Goal: Information Seeking & Learning: Learn about a topic

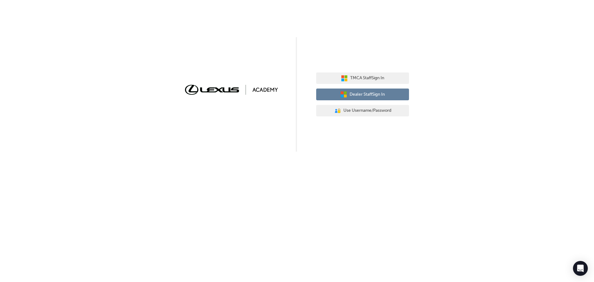
click at [356, 96] on span "Dealer Staff Sign In" at bounding box center [367, 94] width 35 height 7
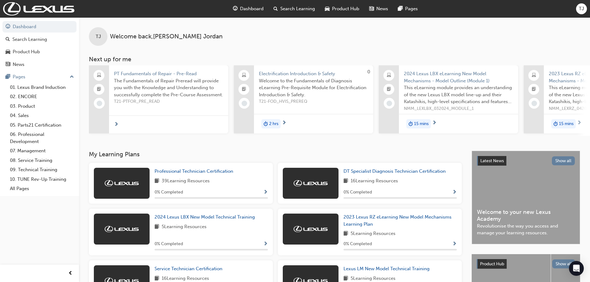
click at [297, 7] on span "Search Learning" at bounding box center [297, 8] width 35 height 7
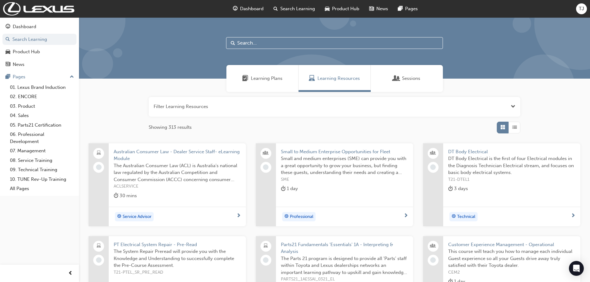
click at [261, 43] on input "text" at bounding box center [334, 43] width 217 height 12
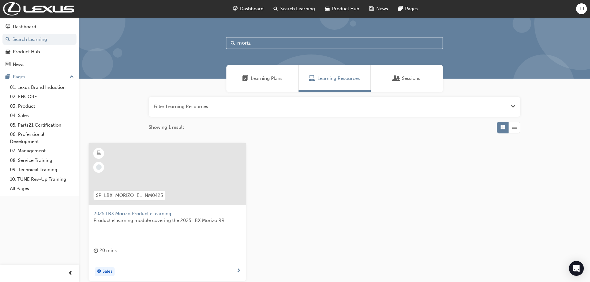
type input "moriz"
click at [138, 213] on span "2025 LBX Morizo Product eLearning" at bounding box center [166, 213] width 147 height 7
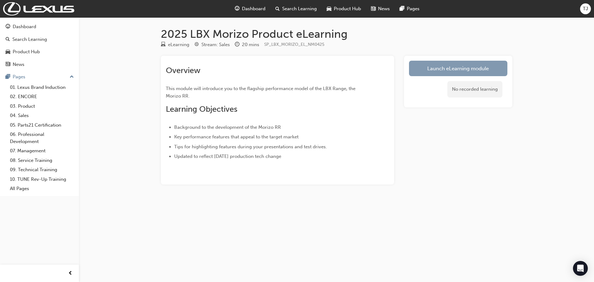
click at [451, 68] on link "Launch eLearning module" at bounding box center [458, 68] width 98 height 15
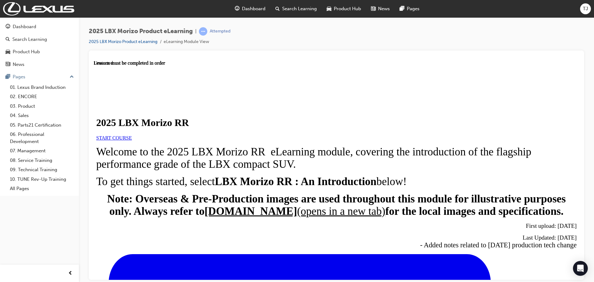
click at [132, 140] on span "START COURSE" at bounding box center [114, 137] width 36 height 5
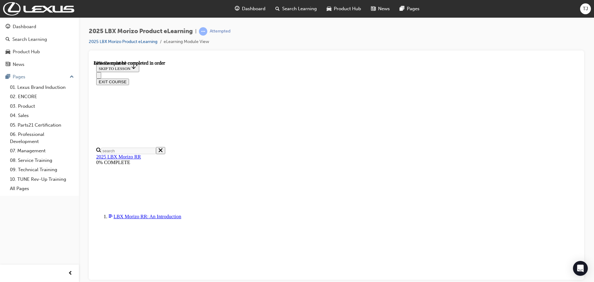
scroll to position [579, 0]
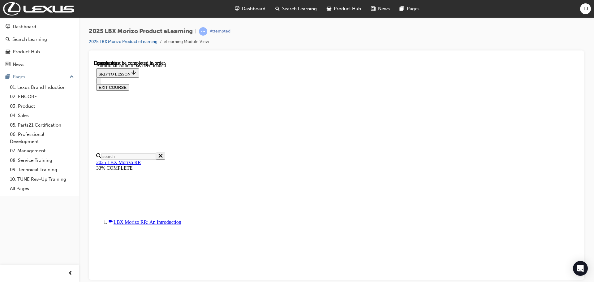
scroll to position [908, 0]
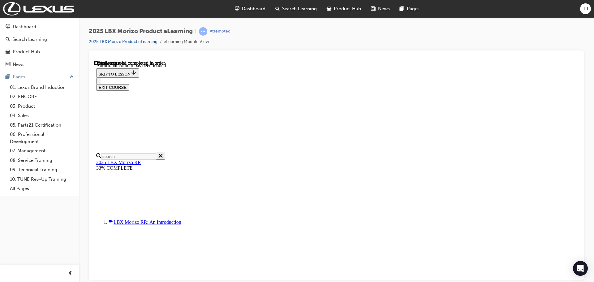
scroll to position [102, 0]
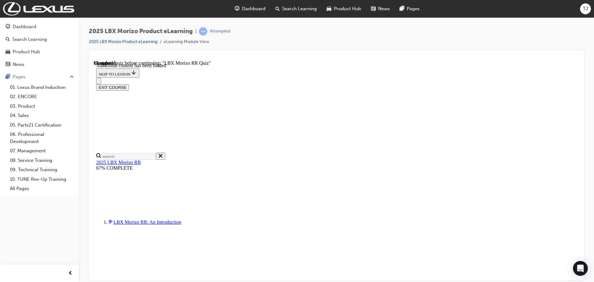
scroll to position [424, 0]
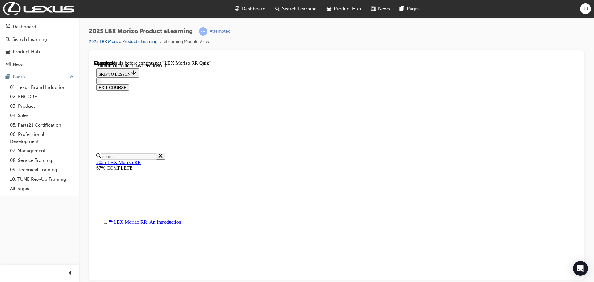
radio input "true"
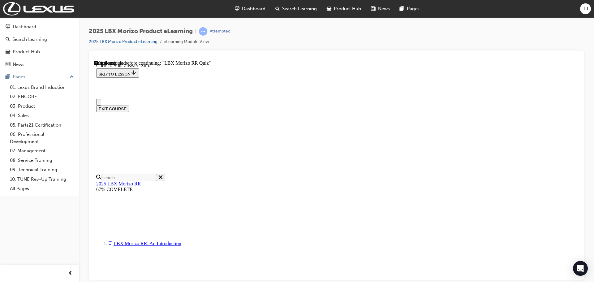
scroll to position [124, 0]
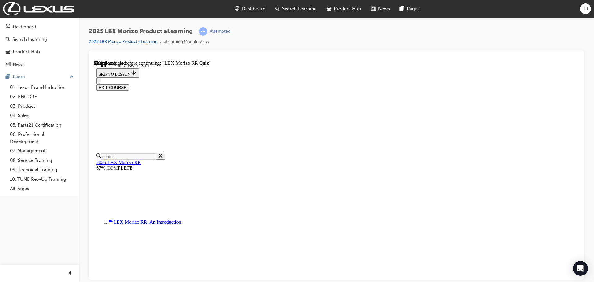
radio input "true"
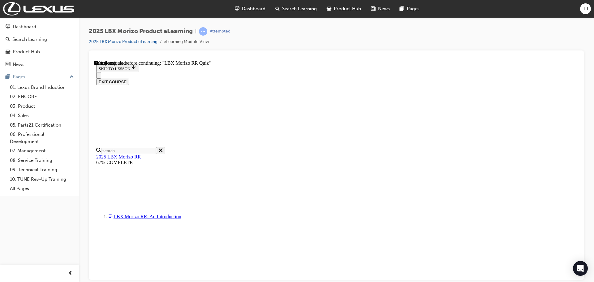
scroll to position [124, 0]
radio input "true"
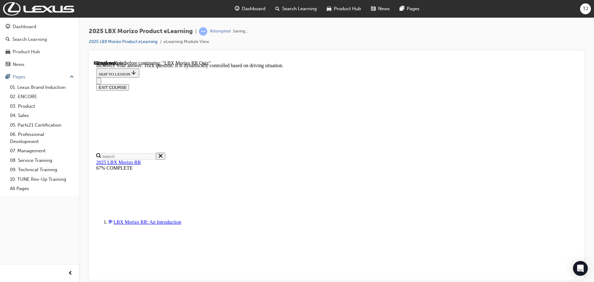
scroll to position [218, 0]
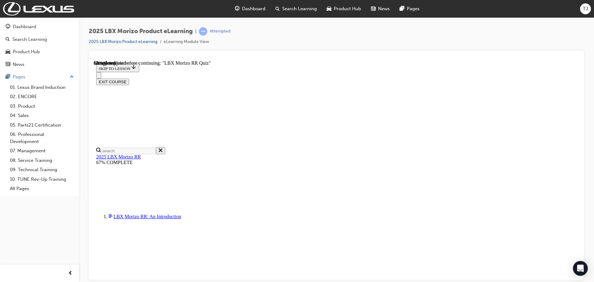
scroll to position [93, 0]
radio input "true"
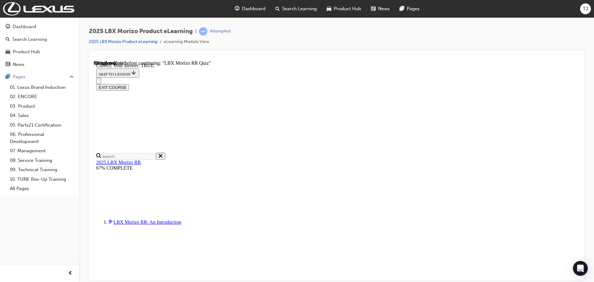
scroll to position [181, 0]
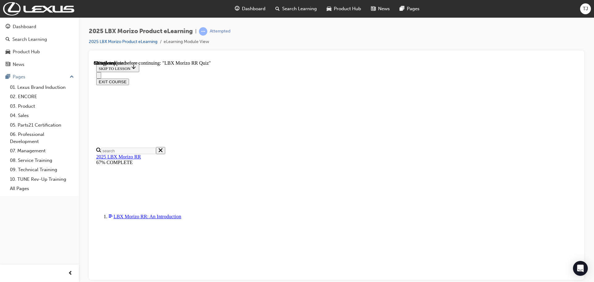
radio input "true"
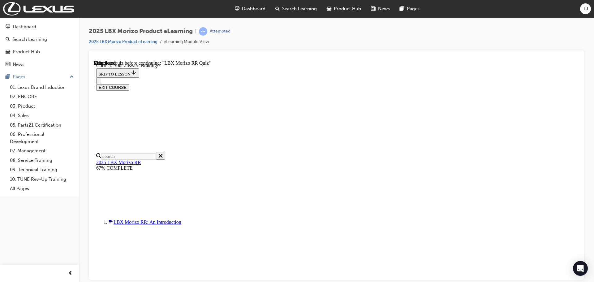
scroll to position [101, 0]
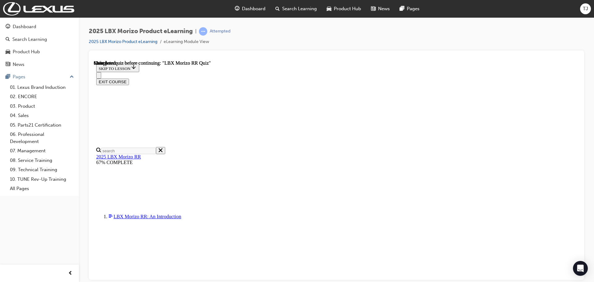
scroll to position [121, 0]
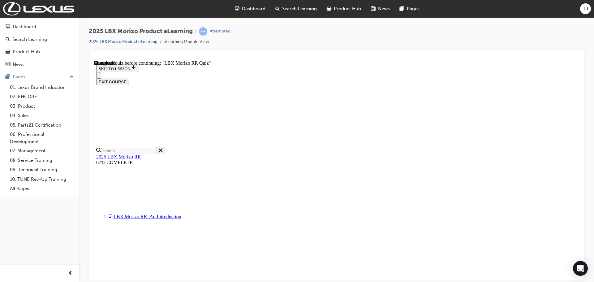
scroll to position [181, 0]
radio input "true"
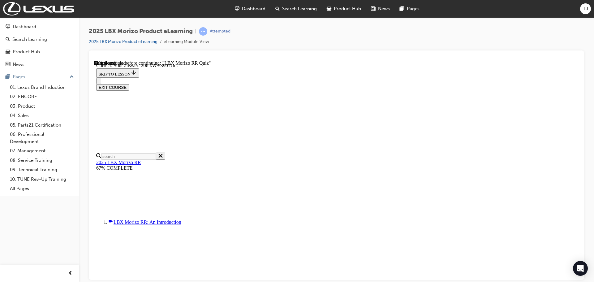
scroll to position [218, 0]
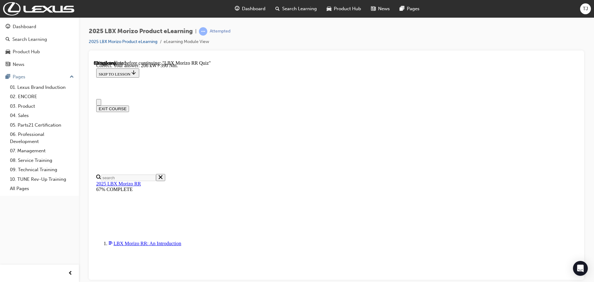
scroll to position [124, 0]
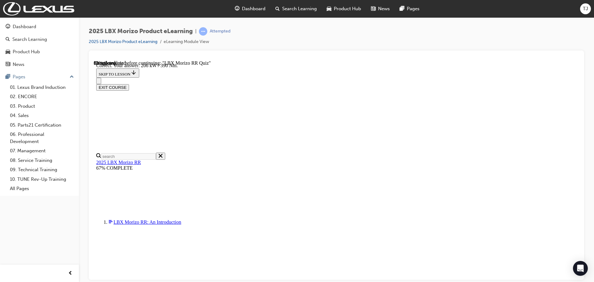
radio input "true"
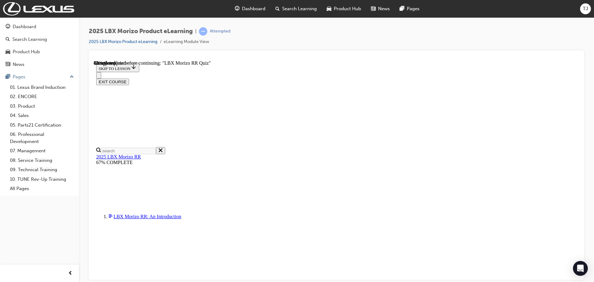
radio input "true"
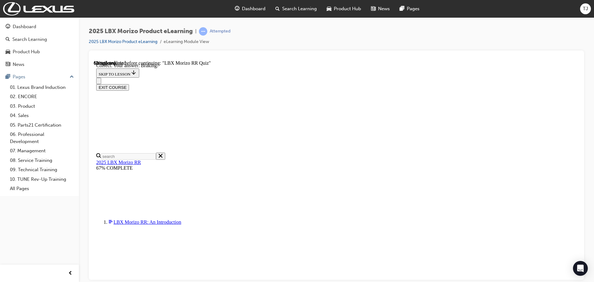
scroll to position [101, 0]
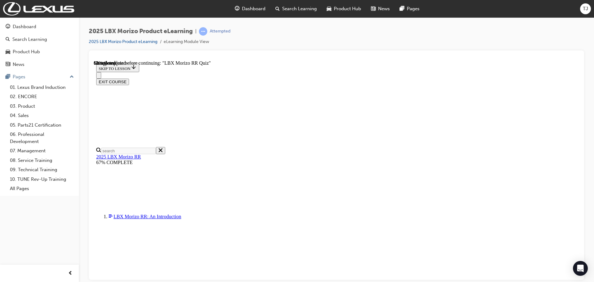
radio input "true"
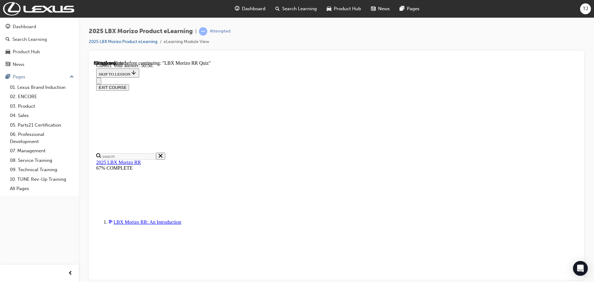
scroll to position [218, 0]
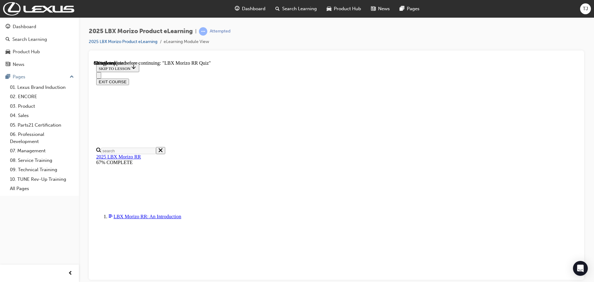
scroll to position [143, 0]
radio input "true"
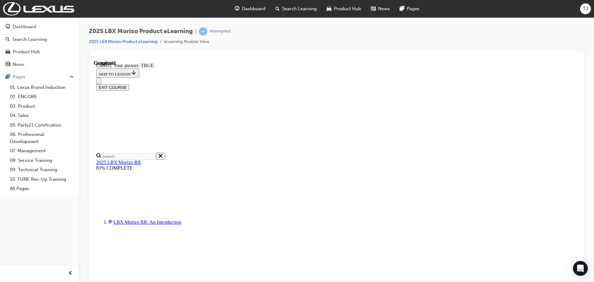
scroll to position [181, 0]
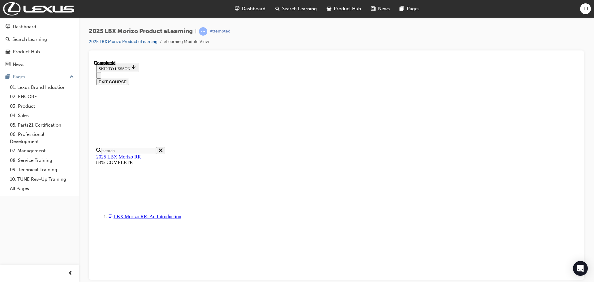
scroll to position [121, 0]
click at [289, 10] on span "Search Learning" at bounding box center [299, 8] width 35 height 7
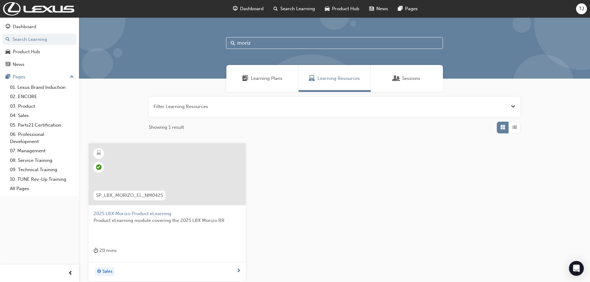
click at [259, 41] on input "moriz" at bounding box center [334, 43] width 217 height 12
type input "m"
type input "rx phev"
click at [141, 213] on span "2025 RX PHEV Product eLearning" at bounding box center [166, 213] width 147 height 7
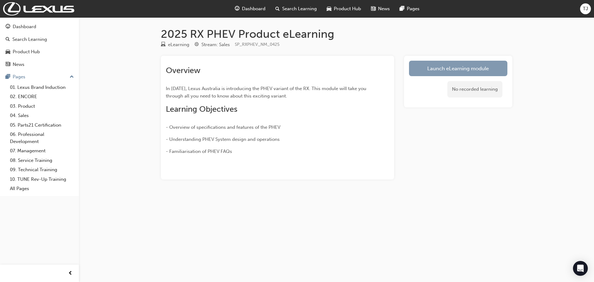
click at [456, 65] on link "Launch eLearning module" at bounding box center [458, 68] width 98 height 15
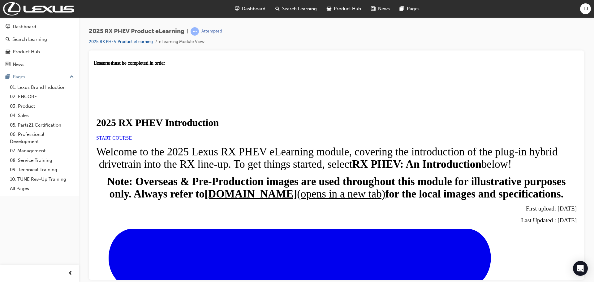
click at [132, 140] on span "START COURSE" at bounding box center [114, 137] width 36 height 5
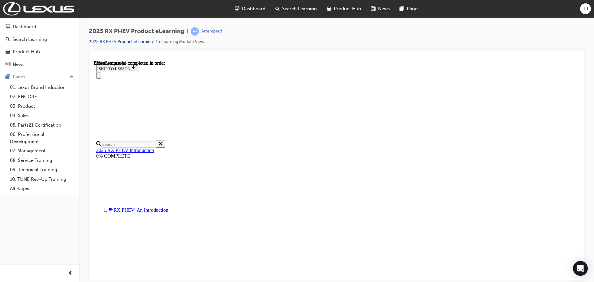
scroll to position [413, 0]
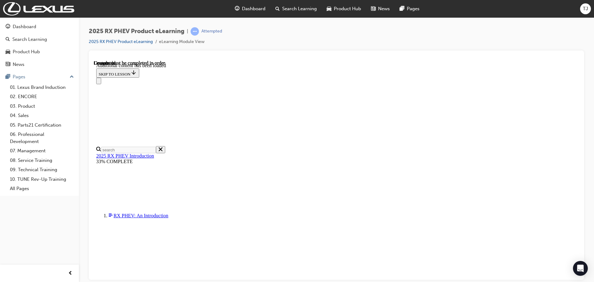
scroll to position [718, 0]
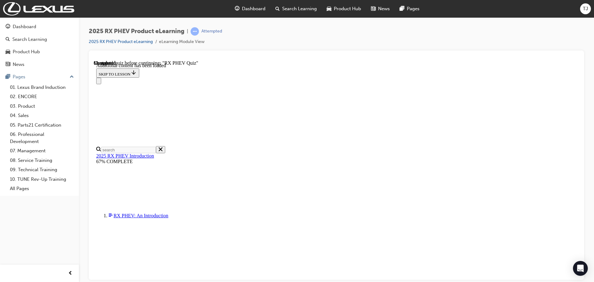
scroll to position [424, 0]
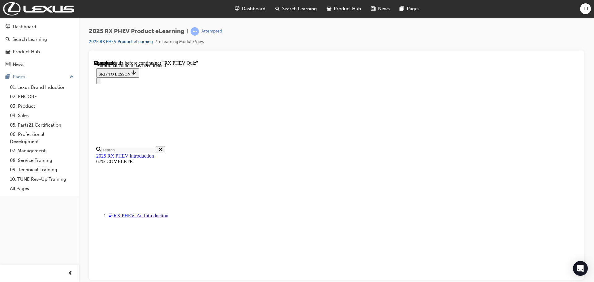
scroll to position [21, 0]
radio input "true"
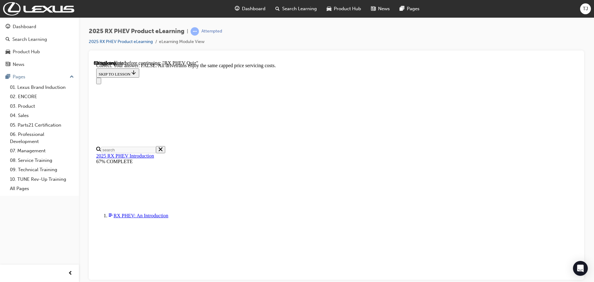
radio input "true"
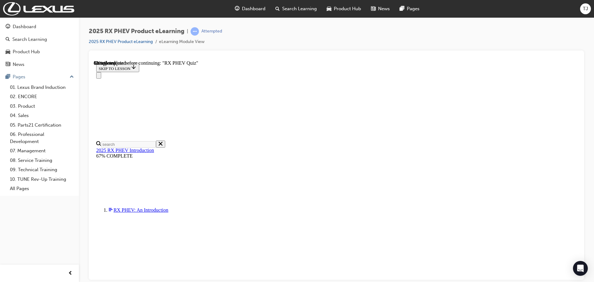
scroll to position [64, 0]
radio input "true"
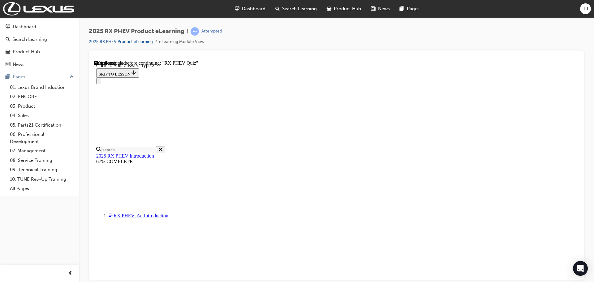
scroll to position [114, 0]
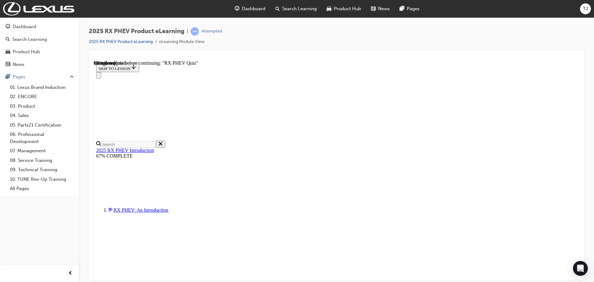
scroll to position [70, 0]
radio input "true"
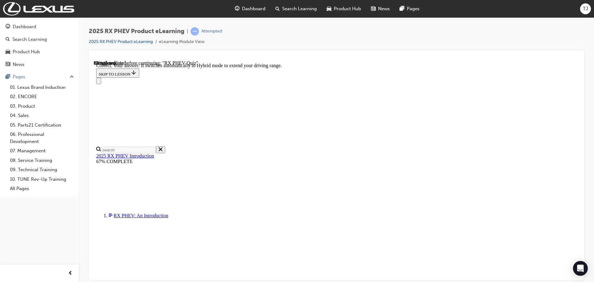
scroll to position [89, 0]
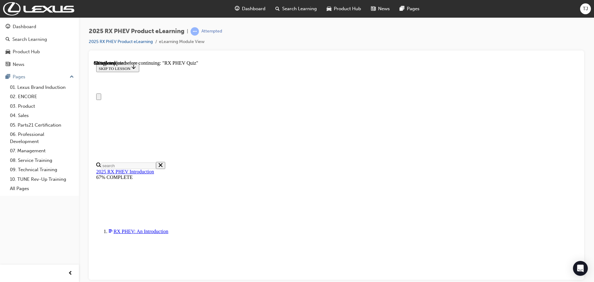
scroll to position [31, 0]
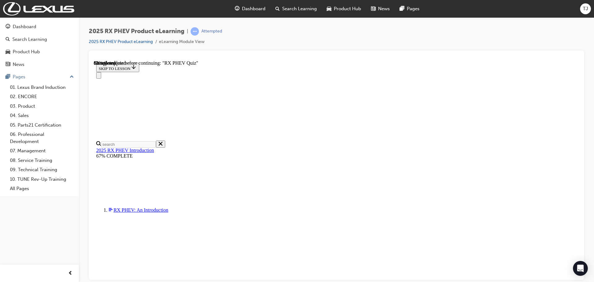
radio input "true"
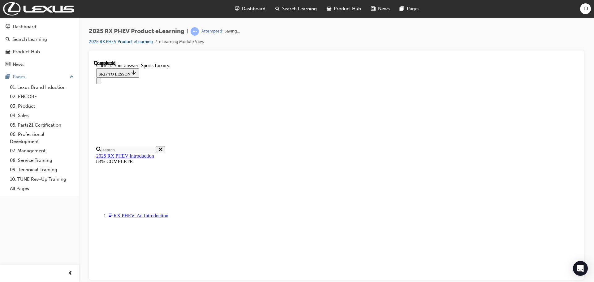
scroll to position [114, 0]
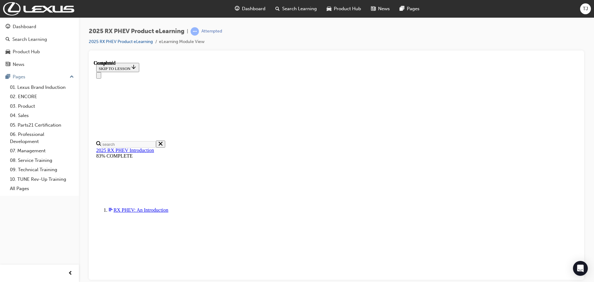
scroll to position [121, 0]
click at [583, 12] on div "TJ" at bounding box center [585, 8] width 11 height 11
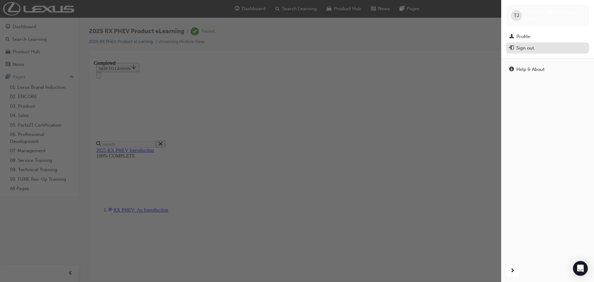
click at [520, 48] on div "Sign out" at bounding box center [526, 48] width 18 height 7
